Goal: Find specific page/section: Find specific page/section

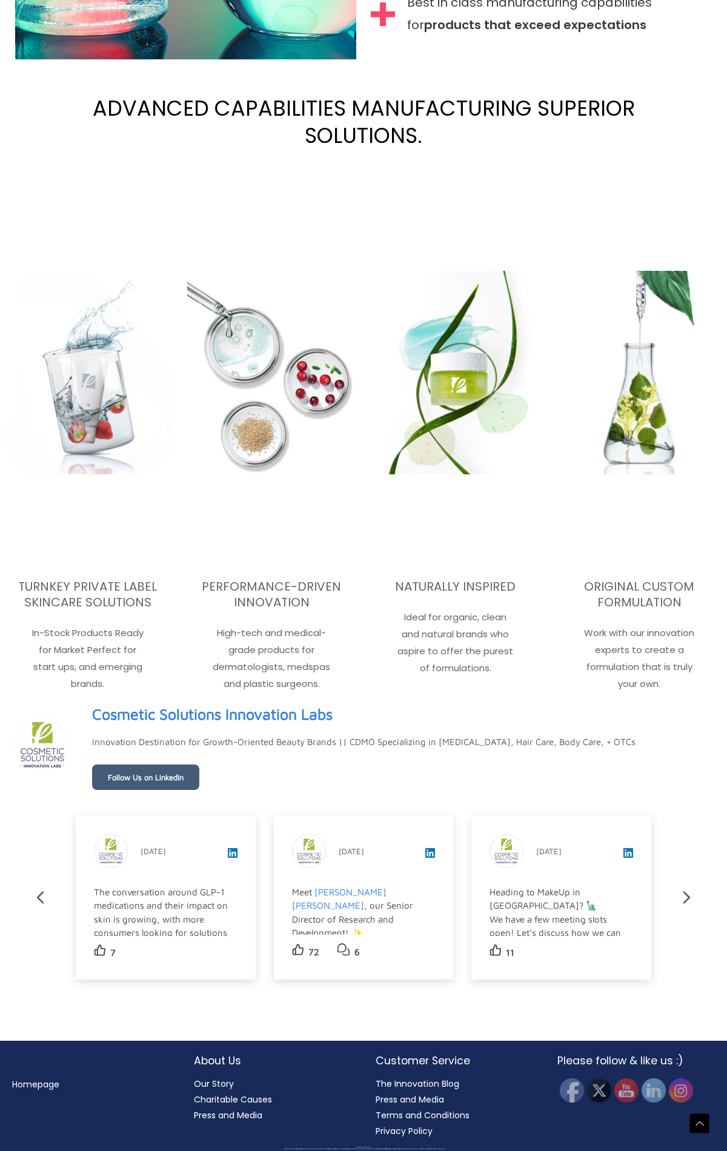
scroll to position [1739, 0]
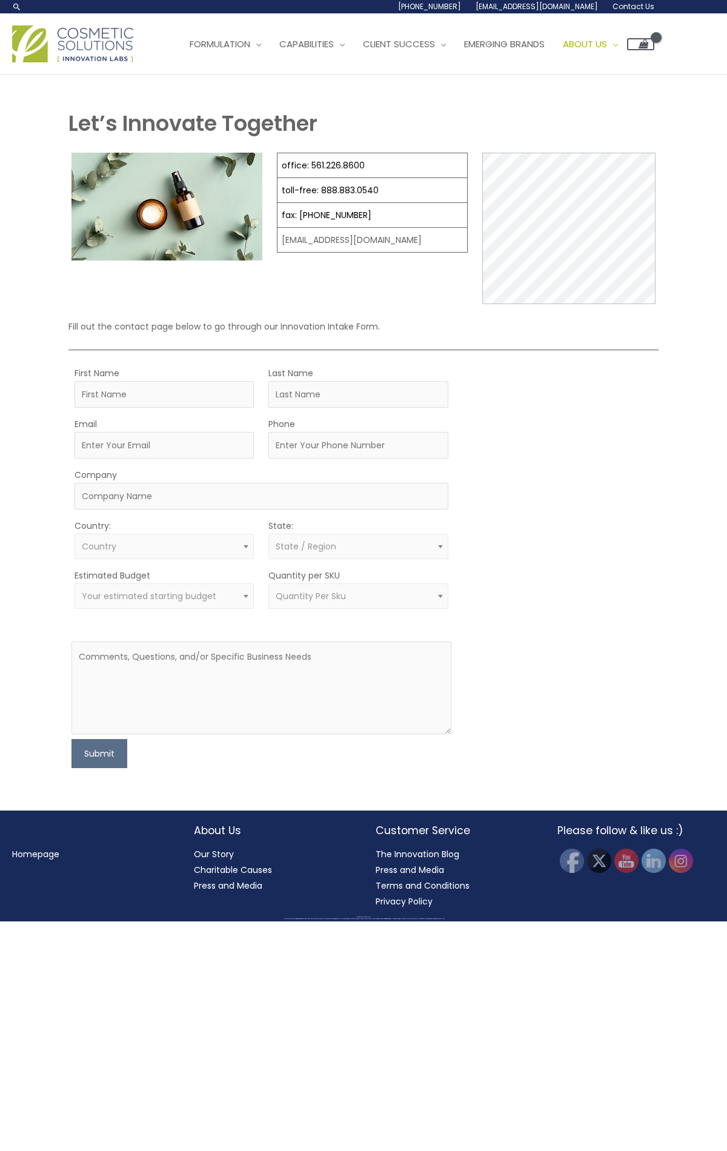
scroll to position [173, 0]
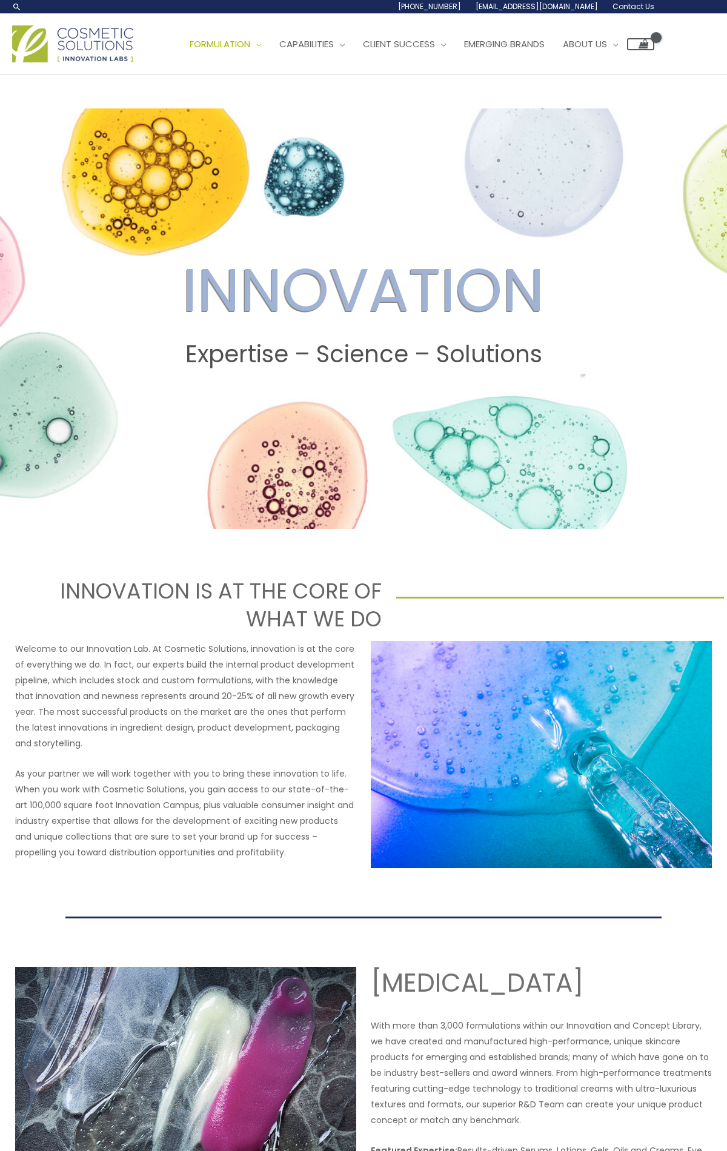
scroll to position [2073, 0]
